Goal: Information Seeking & Learning: Learn about a topic

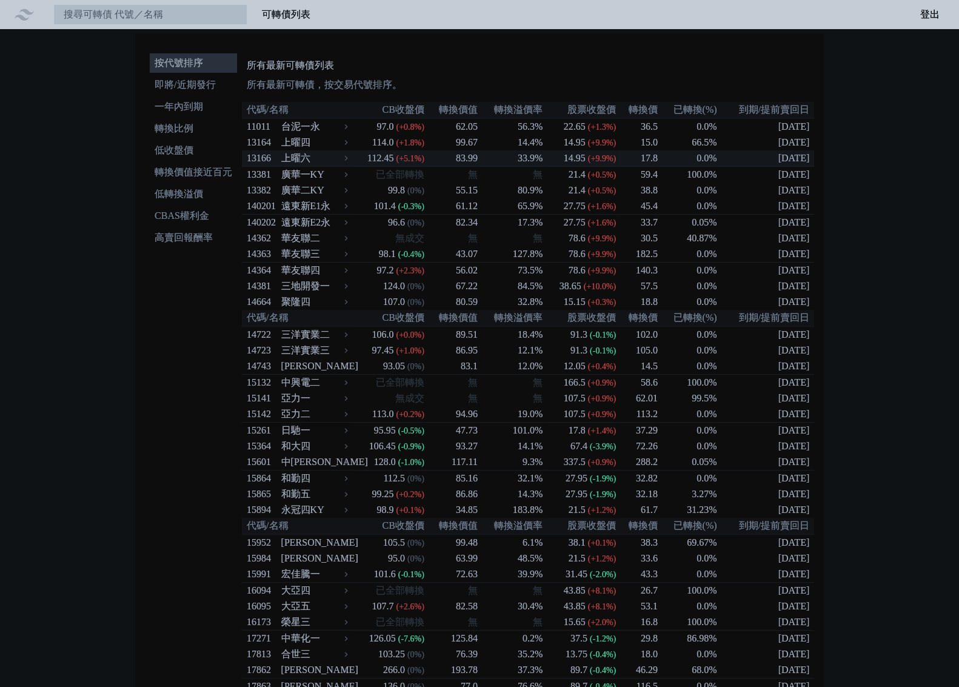
click at [409, 159] on span "(+5.1%)" at bounding box center [410, 158] width 28 height 9
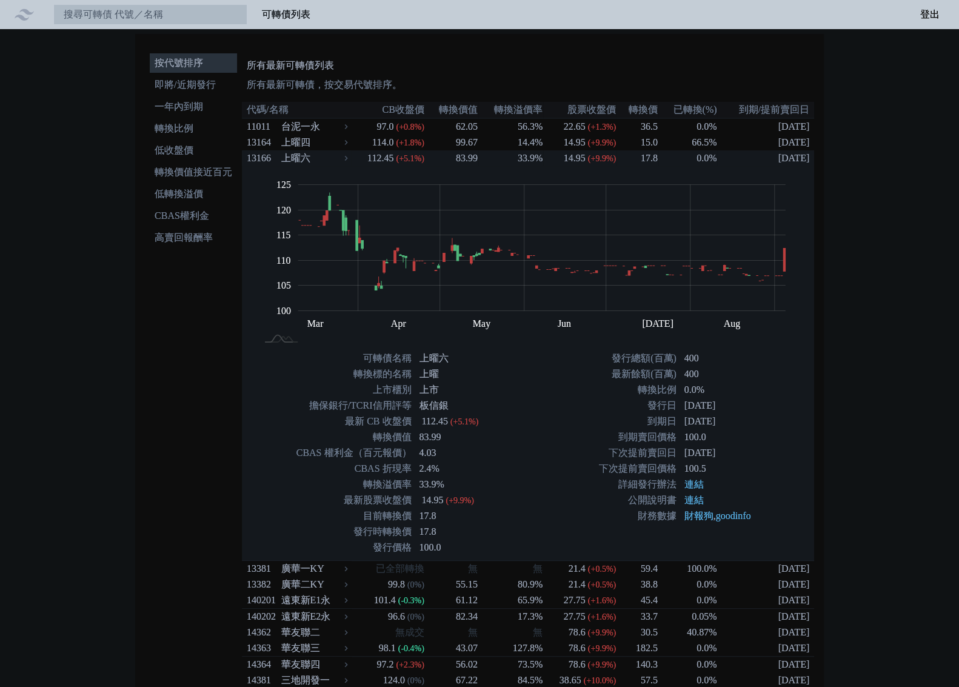
click at [529, 163] on td "33.9%" at bounding box center [510, 158] width 65 height 16
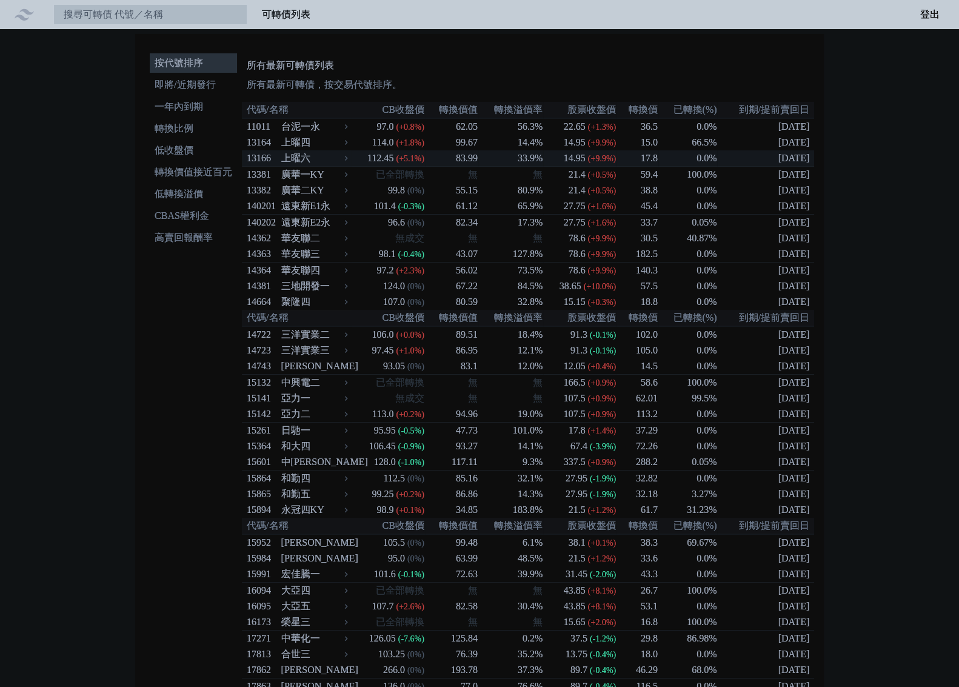
click at [692, 164] on td "0.0%" at bounding box center [688, 158] width 59 height 16
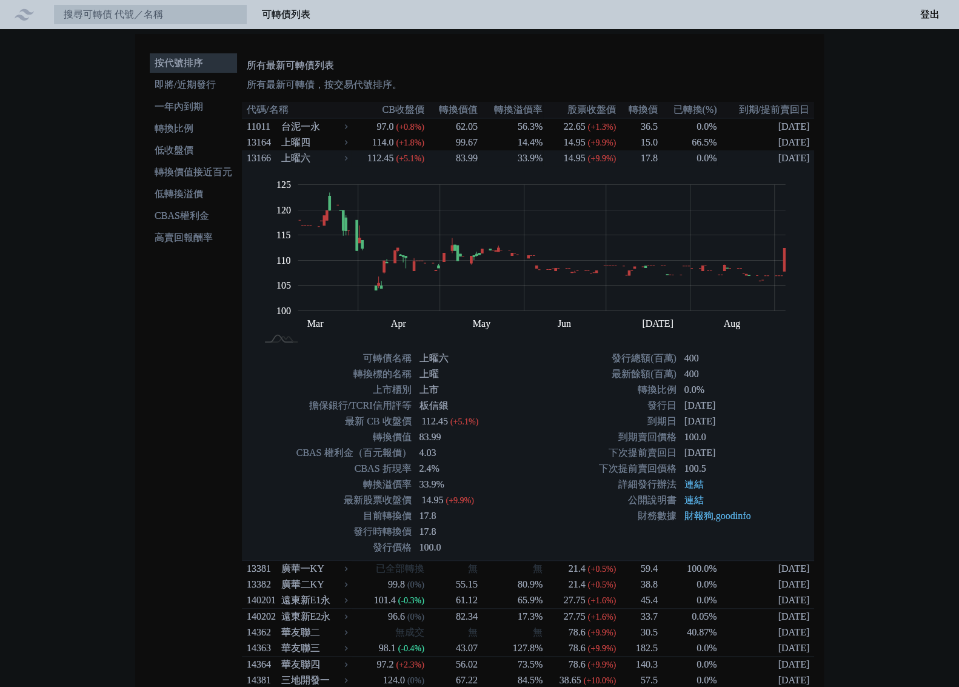
click at [618, 161] on td "17.8" at bounding box center [638, 158] width 42 height 16
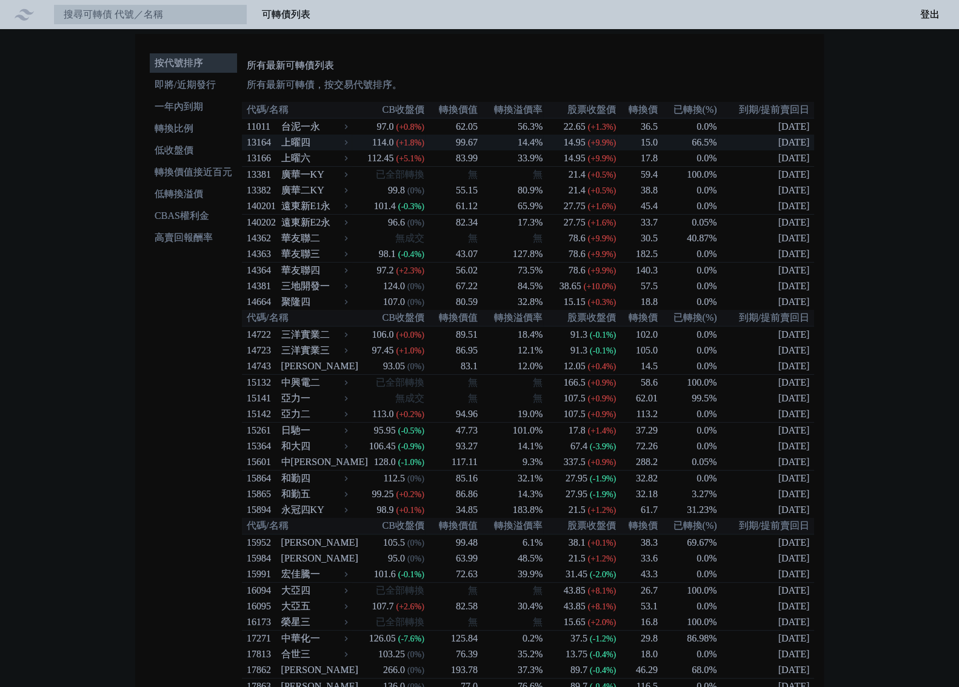
click at [397, 146] on span "(+1.8%)" at bounding box center [410, 142] width 28 height 9
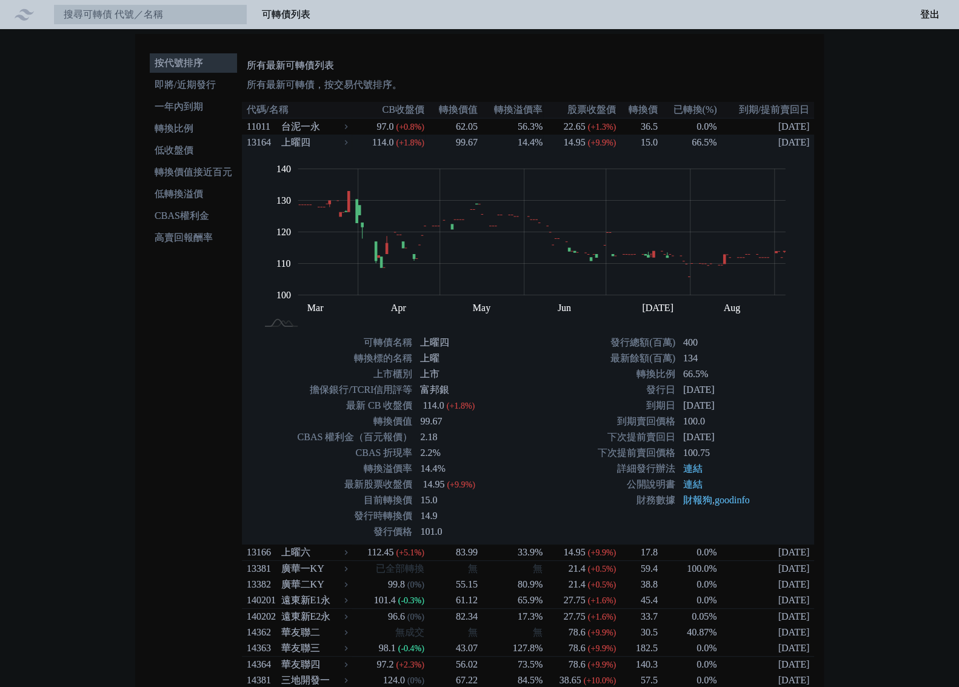
click at [396, 146] on div "114.0" at bounding box center [383, 142] width 26 height 15
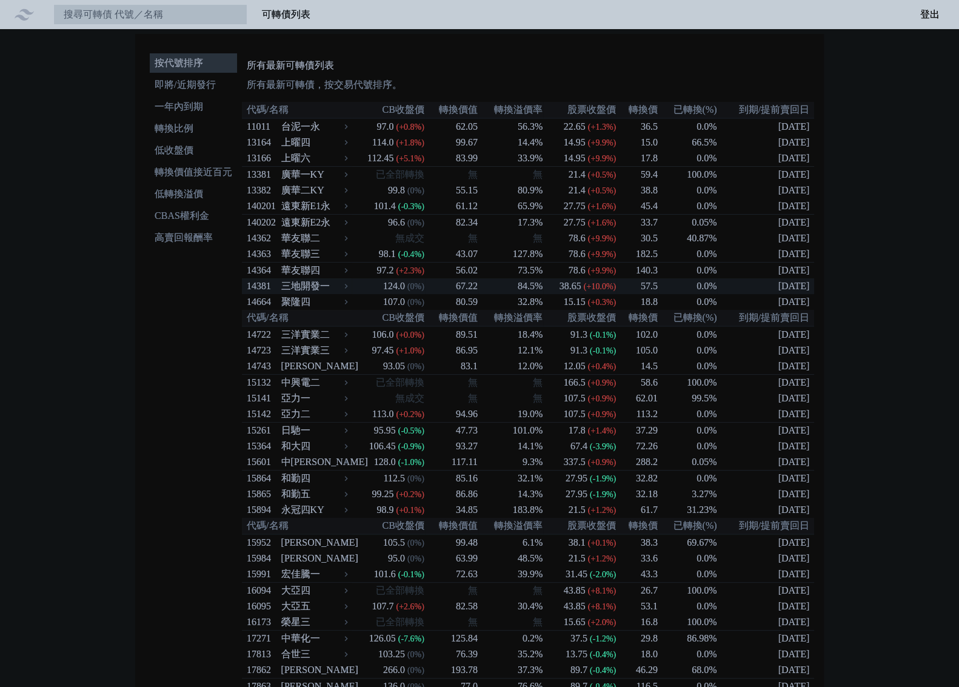
click at [467, 294] on td "67.22" at bounding box center [451, 286] width 53 height 16
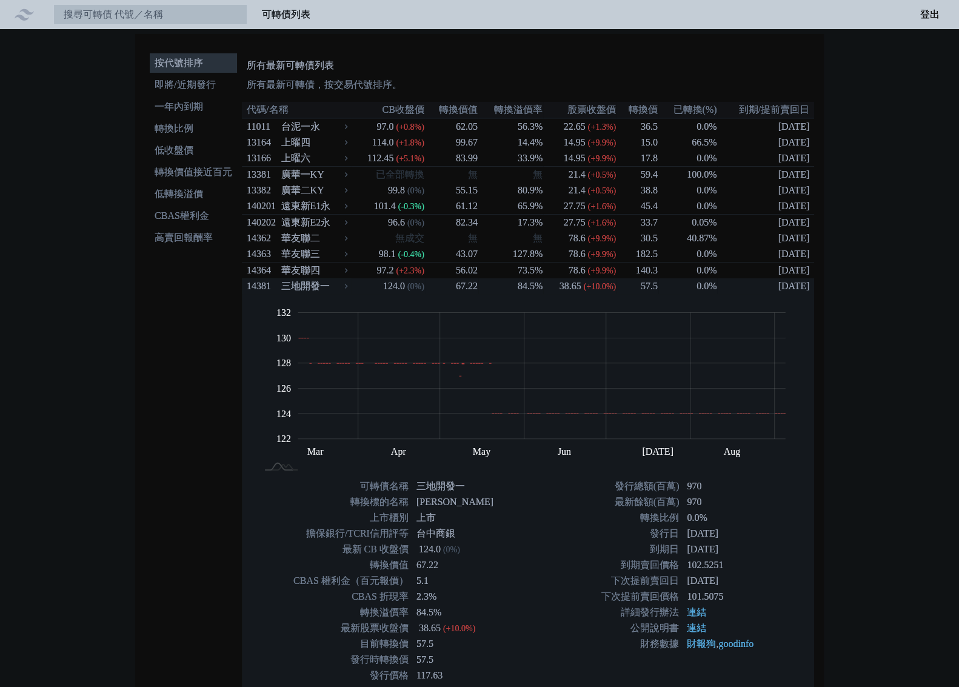
click at [467, 294] on td "67.22" at bounding box center [451, 286] width 53 height 16
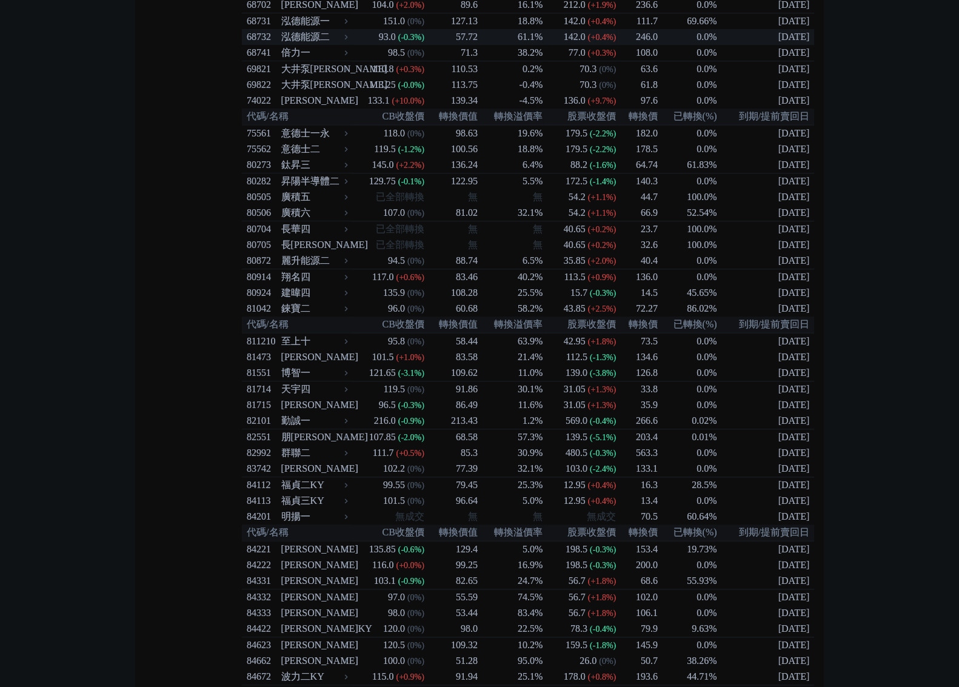
scroll to position [6063, 0]
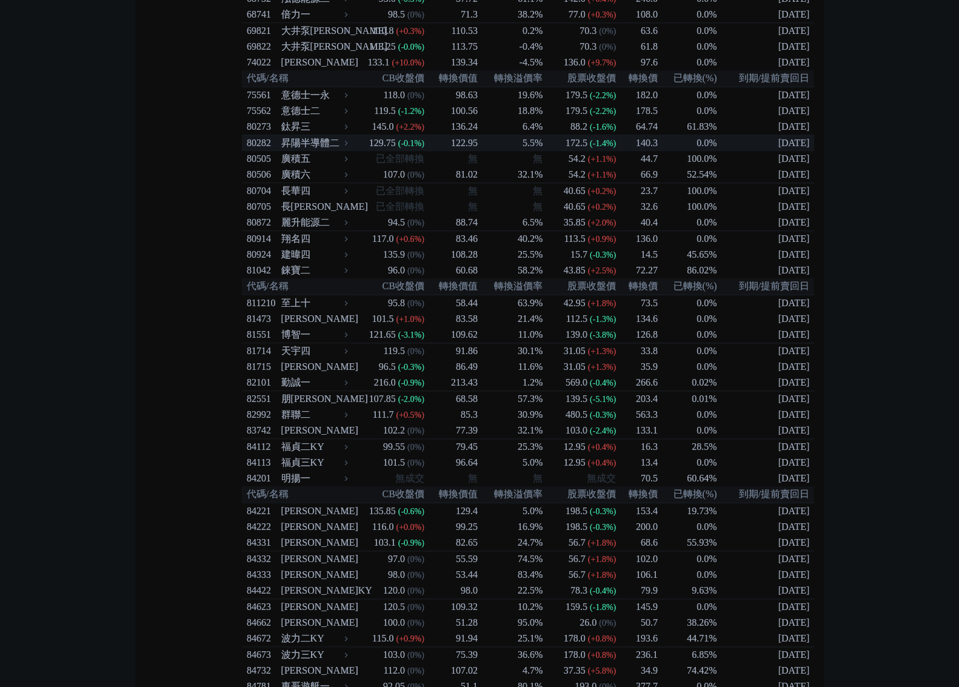
click at [380, 150] on div "129.75" at bounding box center [383, 143] width 32 height 15
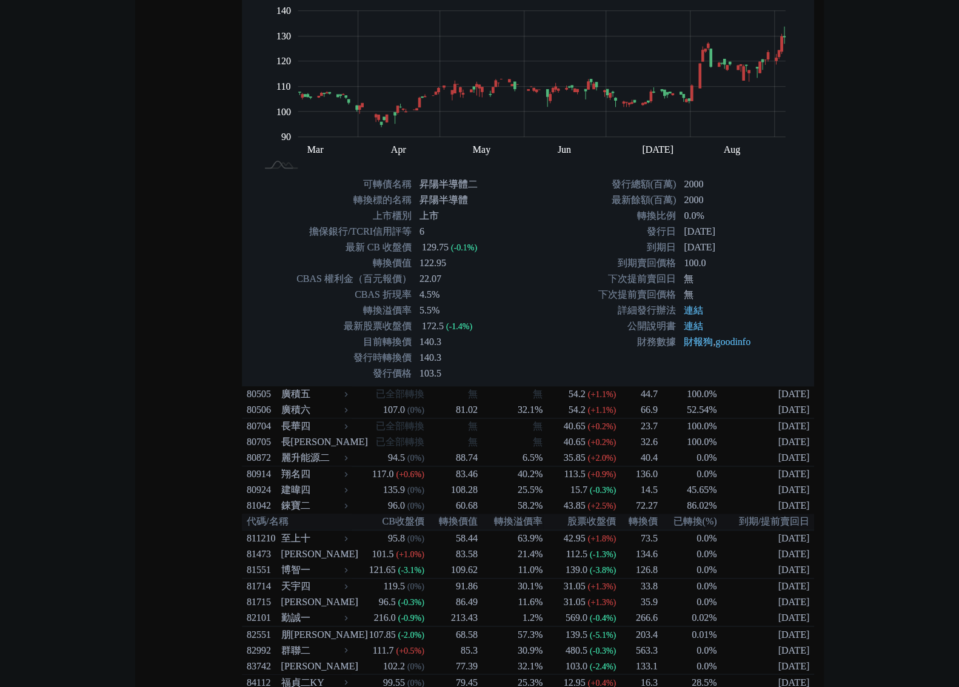
scroll to position [6229, 0]
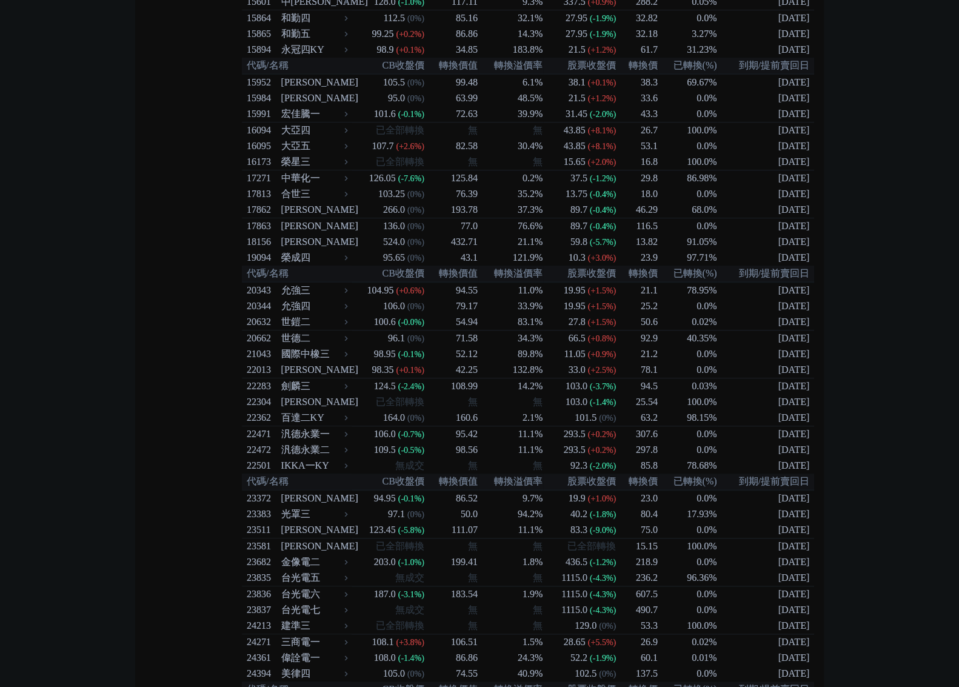
scroll to position [0, 0]
